Goal: Check status: Check status

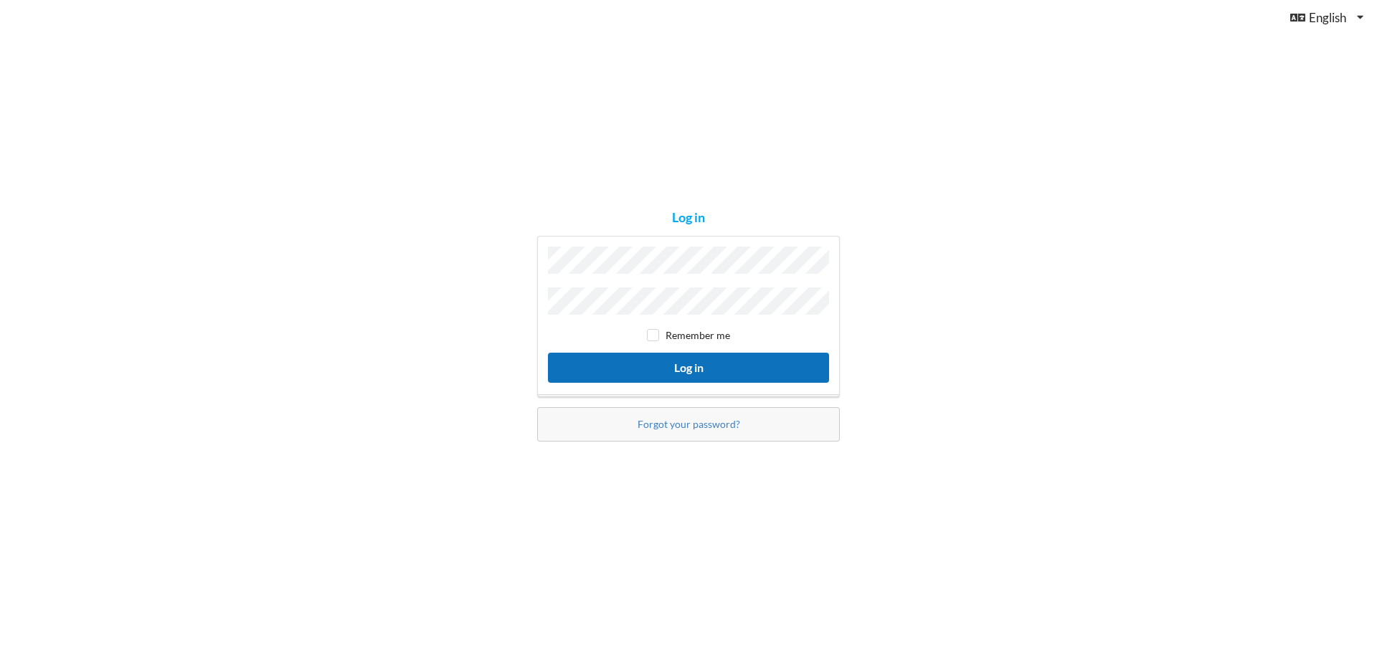
click at [602, 369] on button "Log in" at bounding box center [688, 367] width 281 height 29
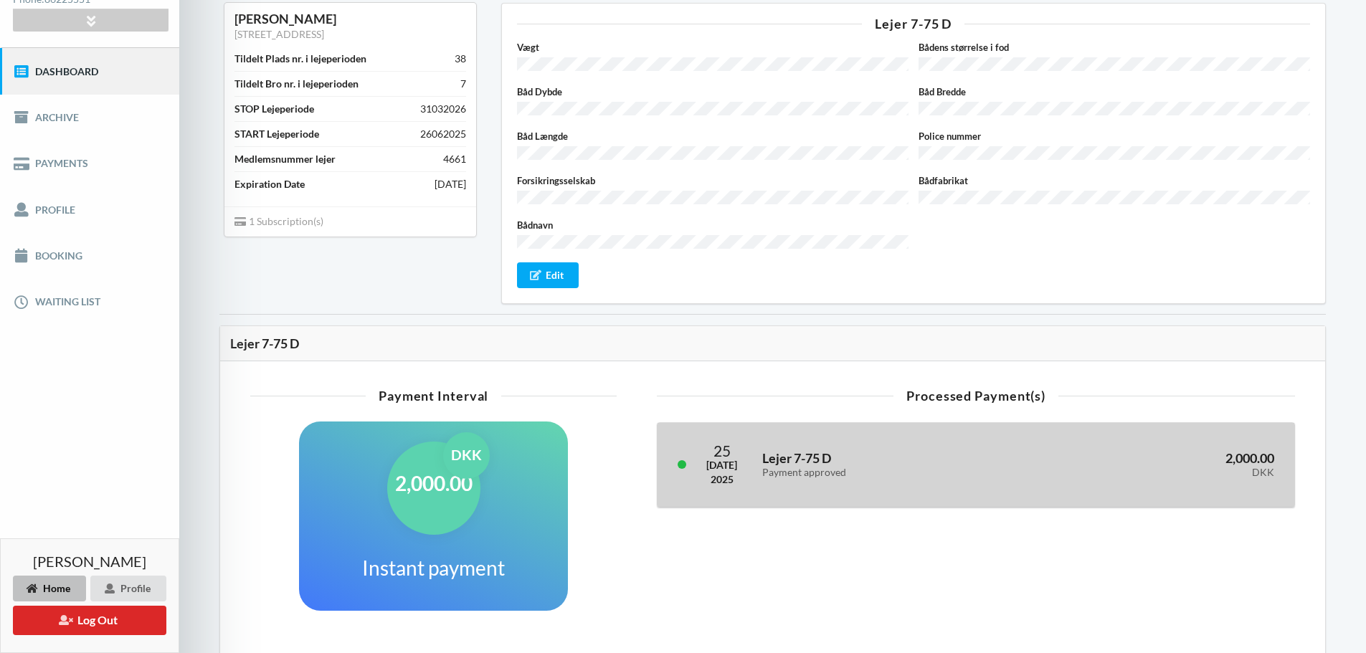
scroll to position [143, 0]
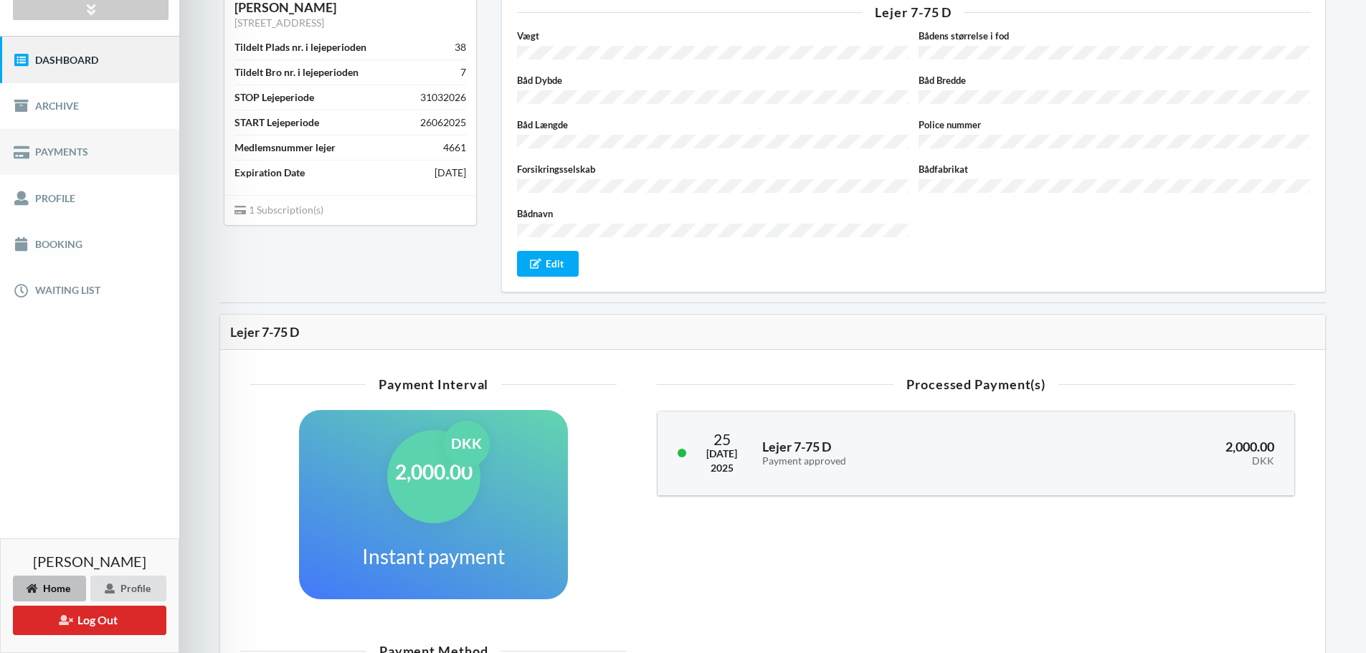
click at [75, 156] on link "Payments" at bounding box center [89, 152] width 179 height 46
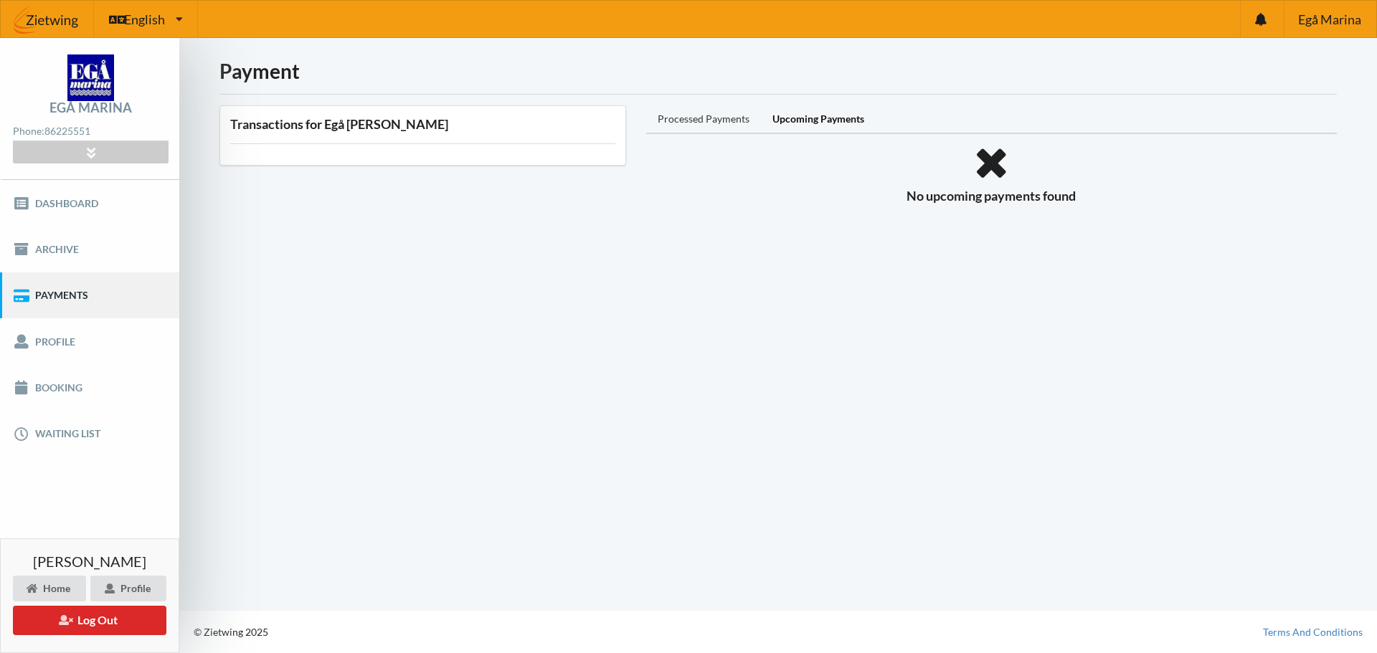
click at [727, 119] on div "Processed Payments" at bounding box center [703, 119] width 115 height 29
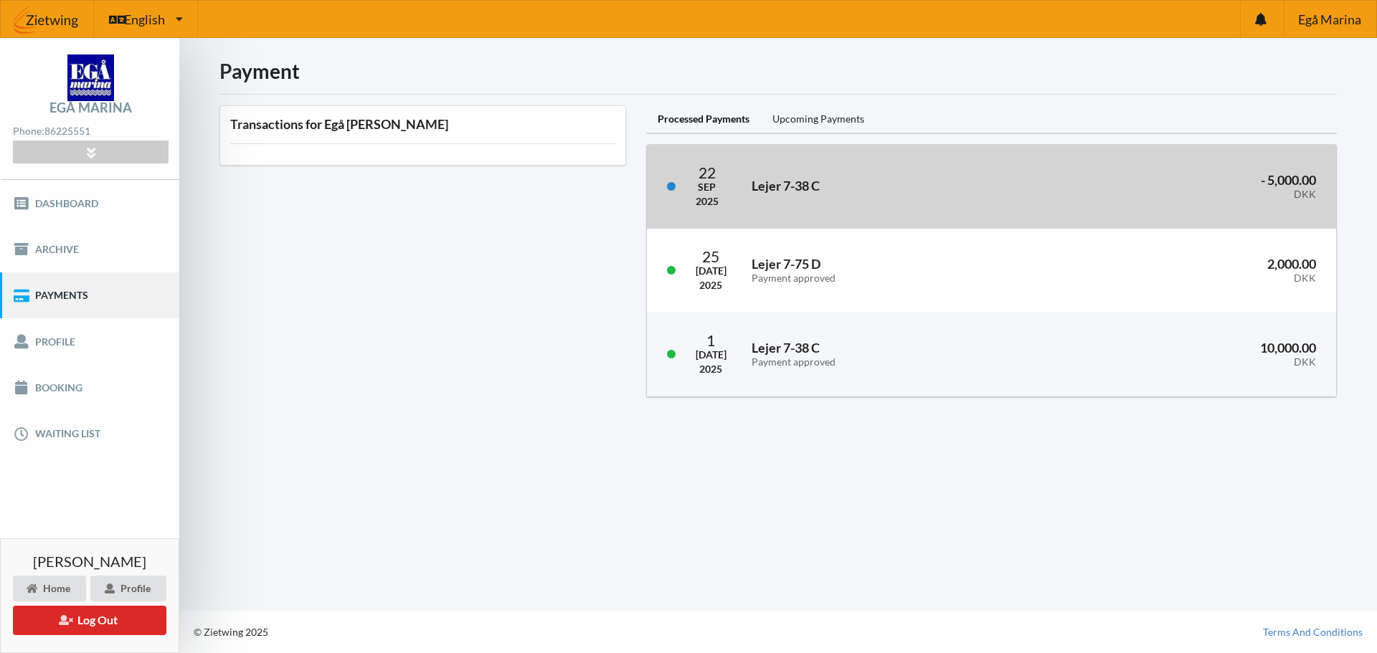
click at [792, 195] on div "Lejer 7-38 C" at bounding box center [891, 187] width 299 height 35
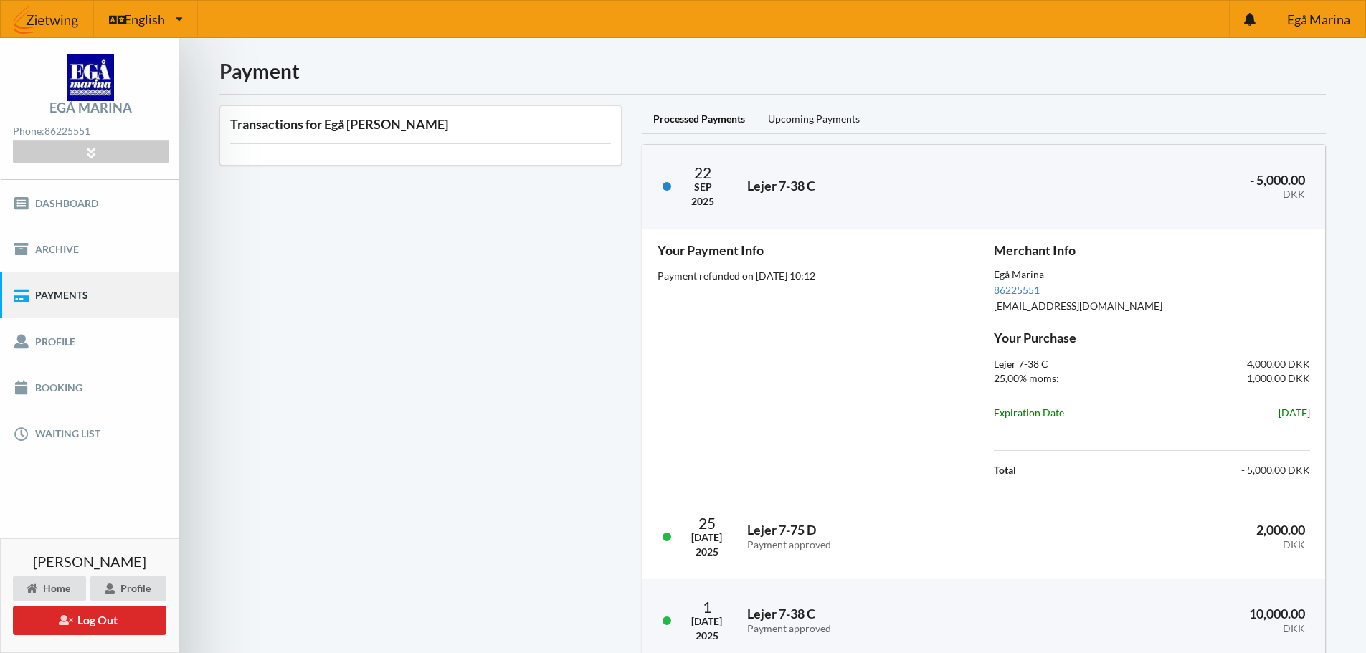
drag, startPoint x: 737, startPoint y: 280, endPoint x: 828, endPoint y: 290, distance: 90.8
click at [819, 288] on div "Your Payment Info Payment refunded on [DATE] 10:12" at bounding box center [816, 362] width 336 height 256
drag, startPoint x: 1021, startPoint y: 382, endPoint x: 1059, endPoint y: 387, distance: 38.3
click at [1059, 387] on div "25,00% moms:" at bounding box center [1068, 378] width 168 height 34
drag, startPoint x: 1005, startPoint y: 412, endPoint x: 1078, endPoint y: 420, distance: 73.7
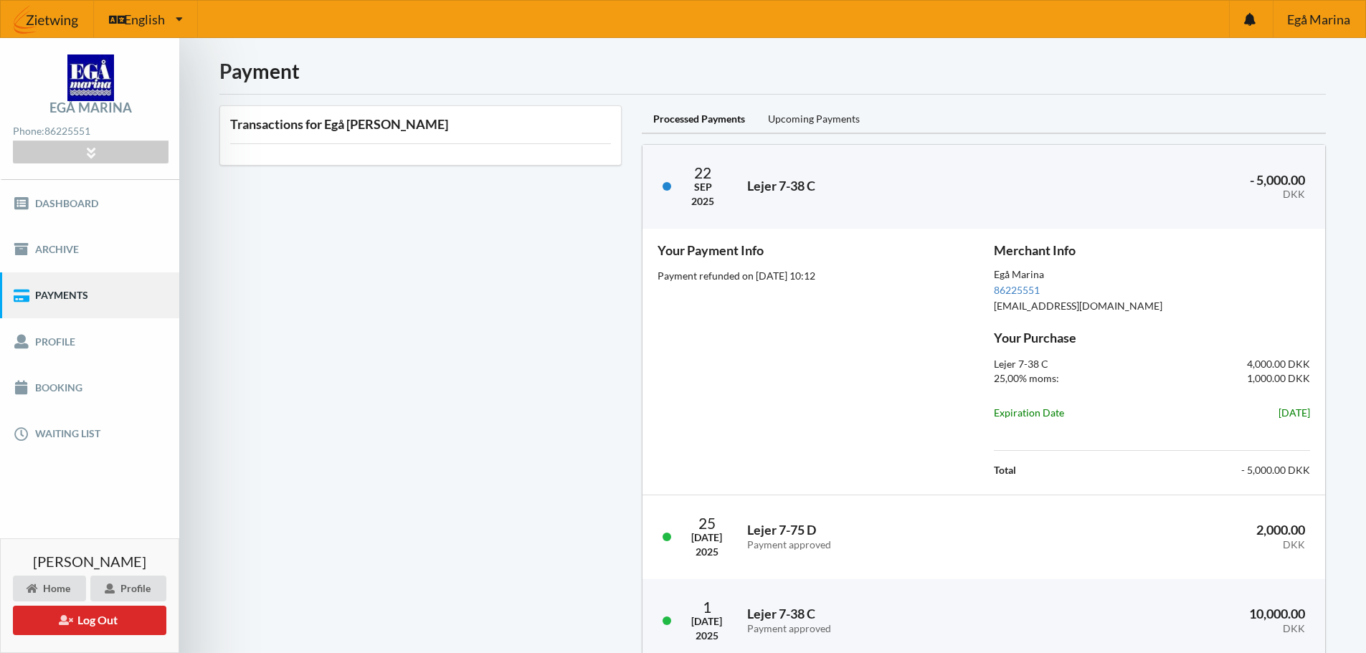
click at [1078, 420] on div "Expiration Date" at bounding box center [1068, 413] width 168 height 34
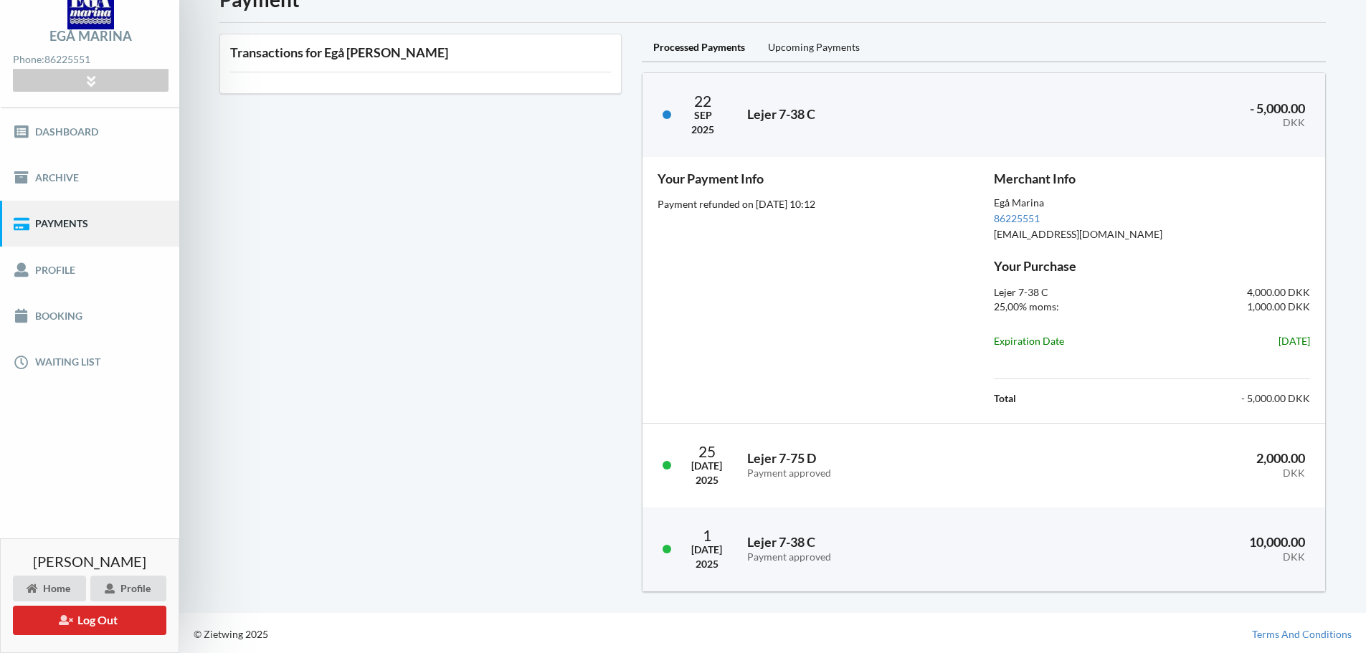
drag, startPoint x: 785, startPoint y: 204, endPoint x: 804, endPoint y: 205, distance: 19.4
click at [804, 205] on span "Payment refunded on [DATE] 10:12" at bounding box center [737, 204] width 158 height 12
drag, startPoint x: 749, startPoint y: 211, endPoint x: 818, endPoint y: 212, distance: 68.9
click at [817, 212] on div "Your Payment Info Payment refunded on [DATE] 10:12" at bounding box center [816, 290] width 336 height 256
click at [70, 271] on link "Profile" at bounding box center [89, 270] width 179 height 46
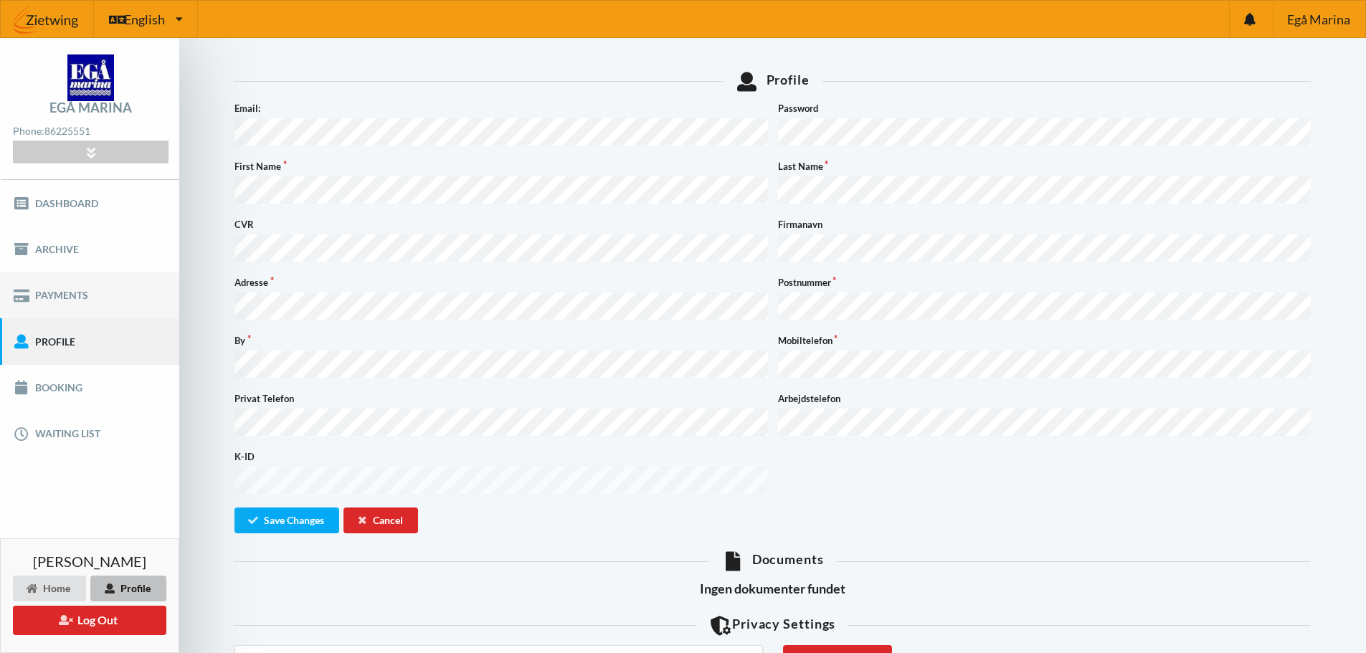
click at [108, 290] on link "Payments" at bounding box center [89, 296] width 179 height 46
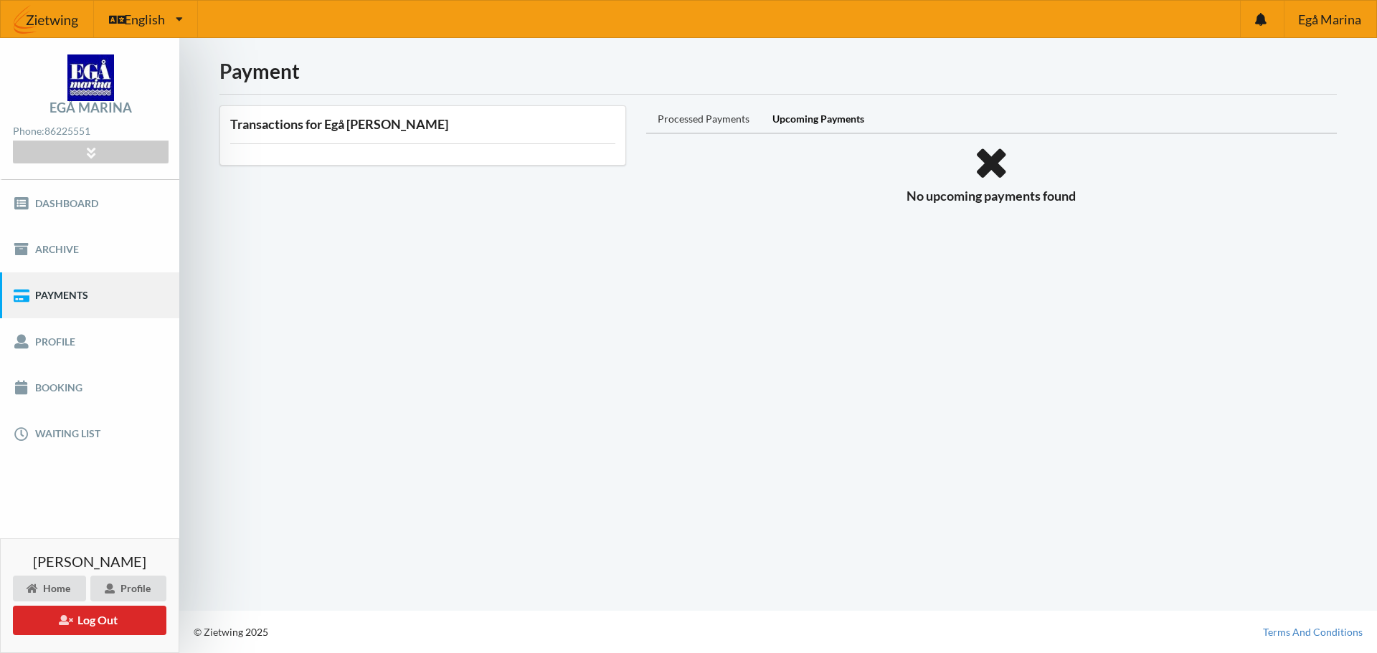
click at [714, 117] on div "Processed Payments" at bounding box center [703, 119] width 115 height 29
